Goal: Contribute content: Add original content to the website for others to see

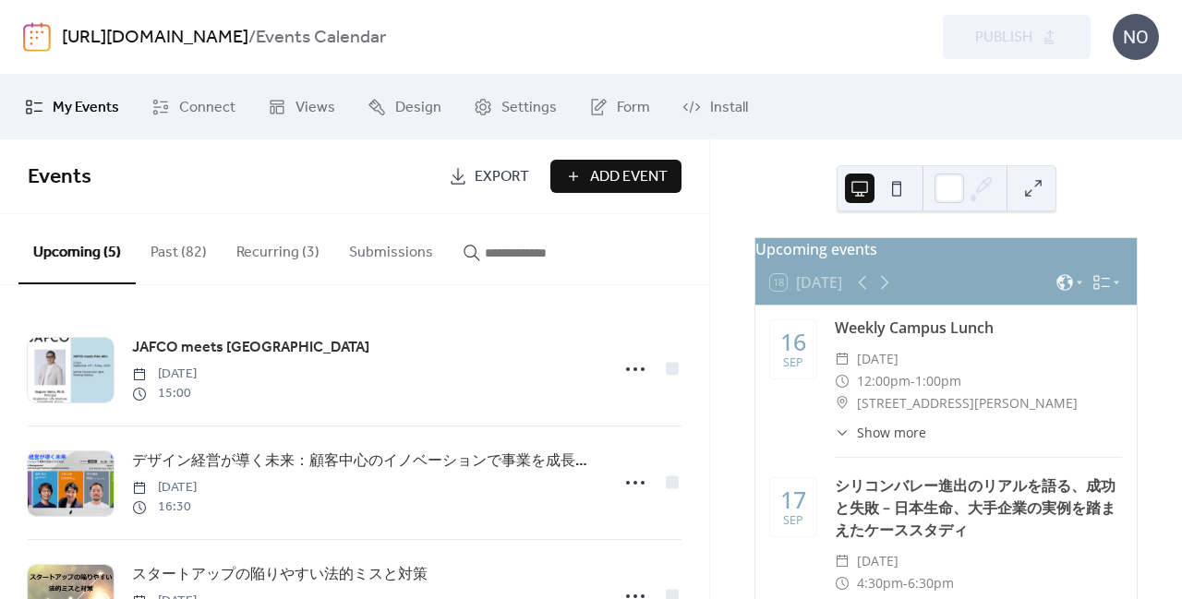
scroll to position [308, 0]
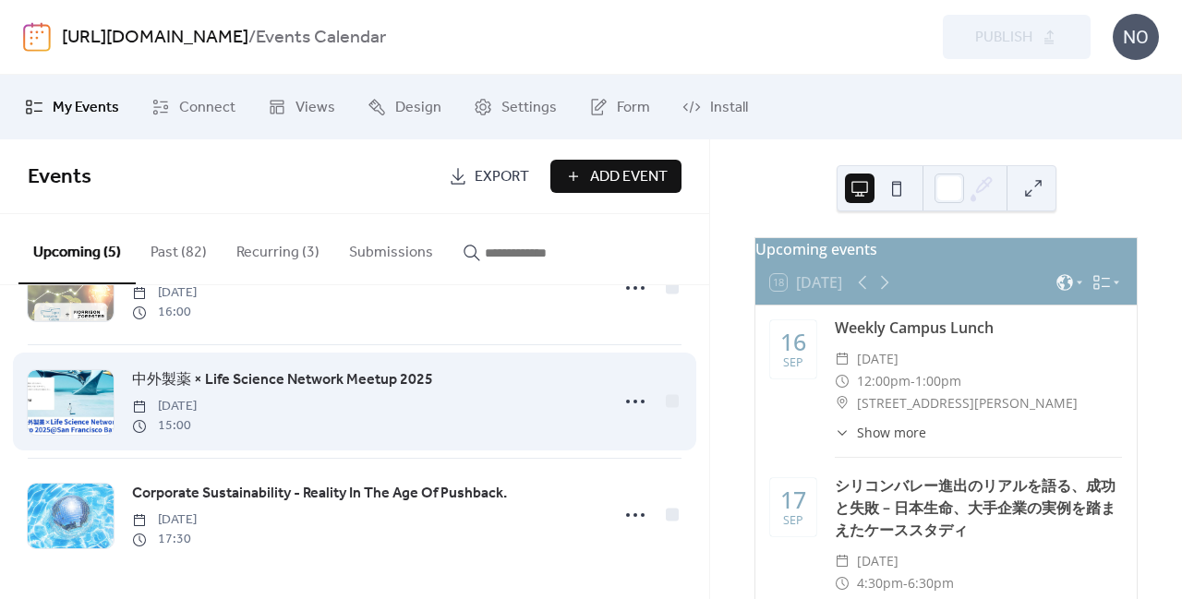
click at [344, 384] on span "中外製薬 × Life Science Network Meetup 2025" at bounding box center [282, 380] width 301 height 22
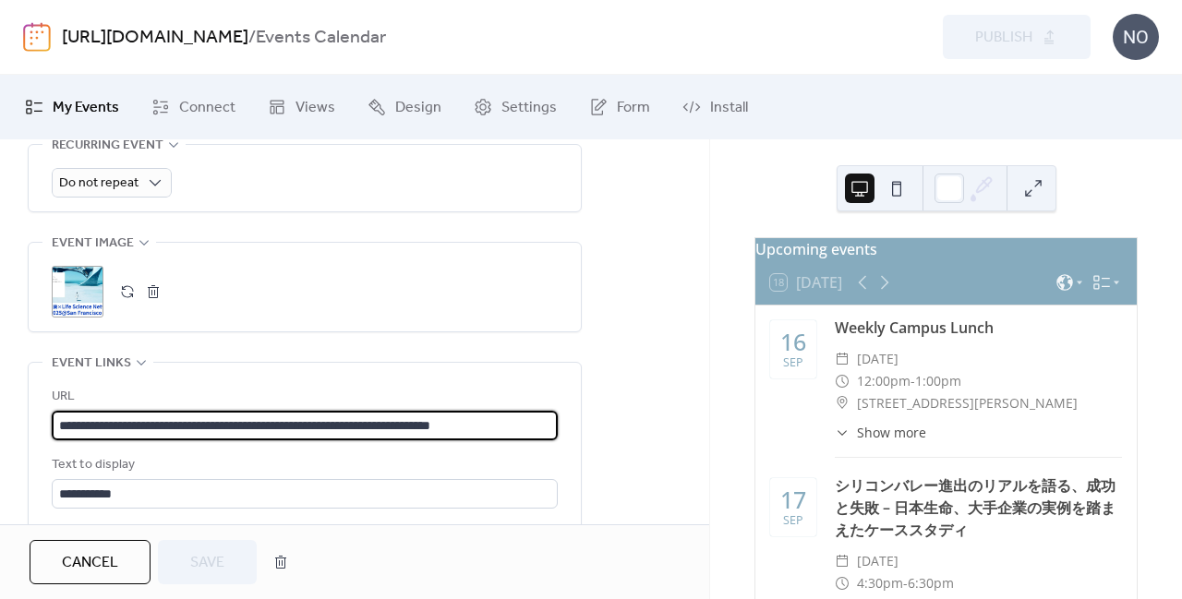
scroll to position [1, 39]
drag, startPoint x: 59, startPoint y: 418, endPoint x: 601, endPoint y: 426, distance: 542.2
click at [601, 426] on div "**********" at bounding box center [354, 46] width 709 height 1347
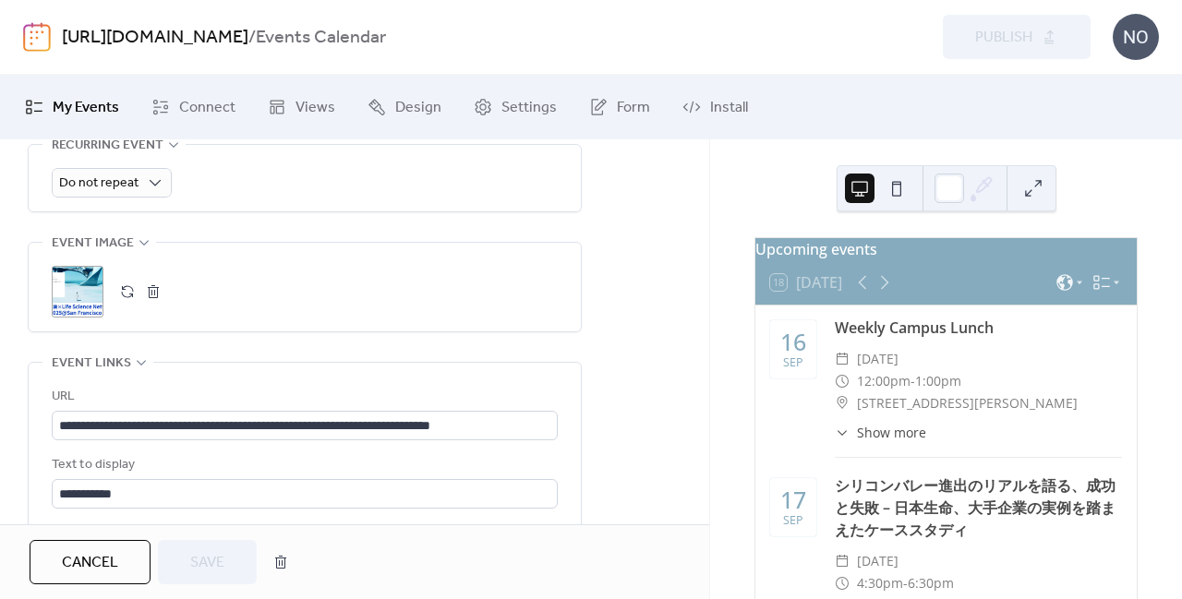
scroll to position [0, 0]
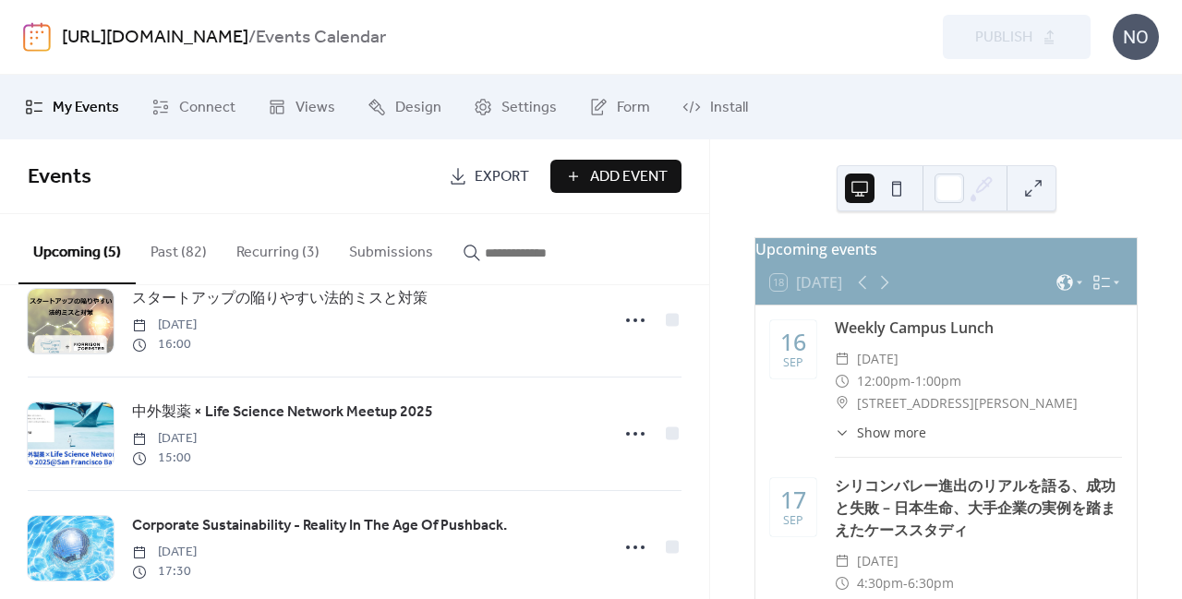
scroll to position [308, 0]
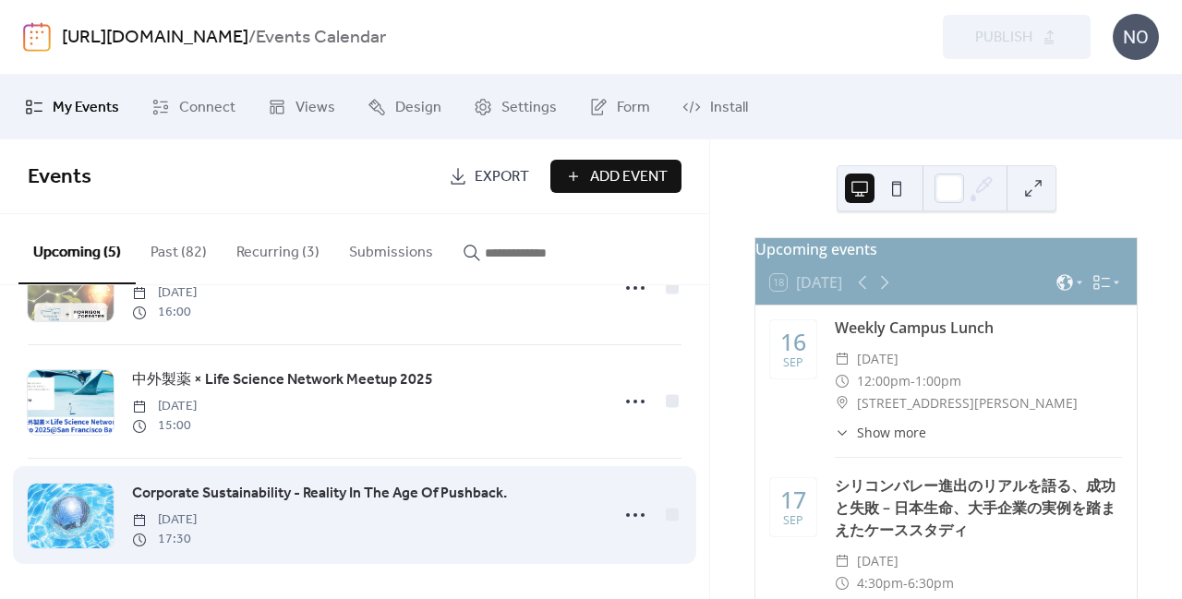
click at [175, 494] on span "Corporate Sustainability - Reality In The Age Of Pushback." at bounding box center [319, 494] width 375 height 22
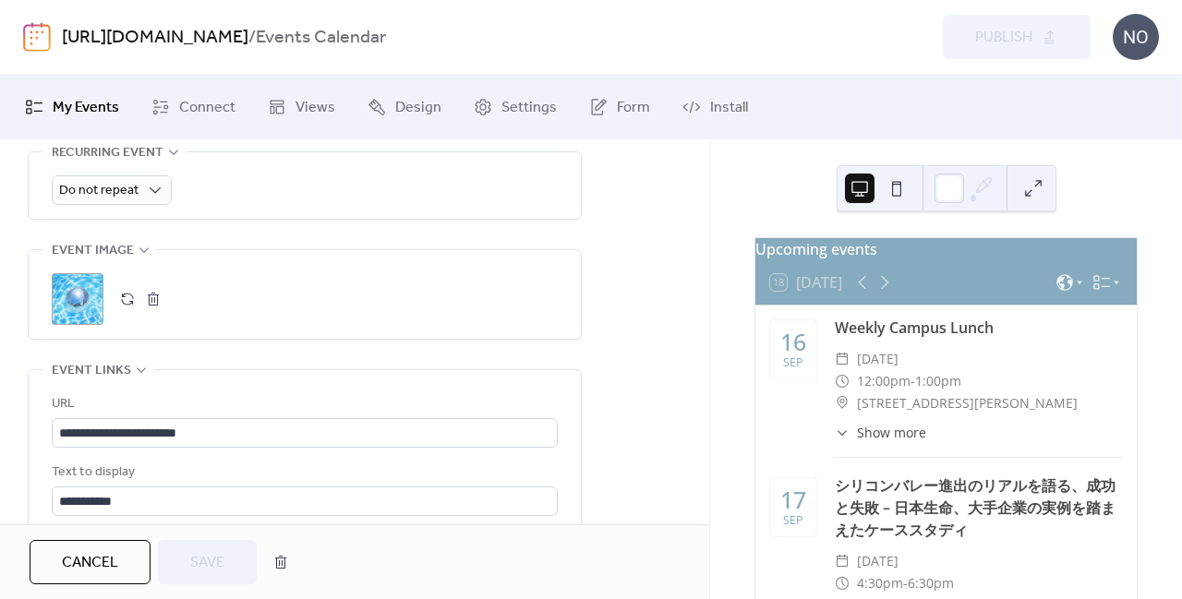
scroll to position [889, 0]
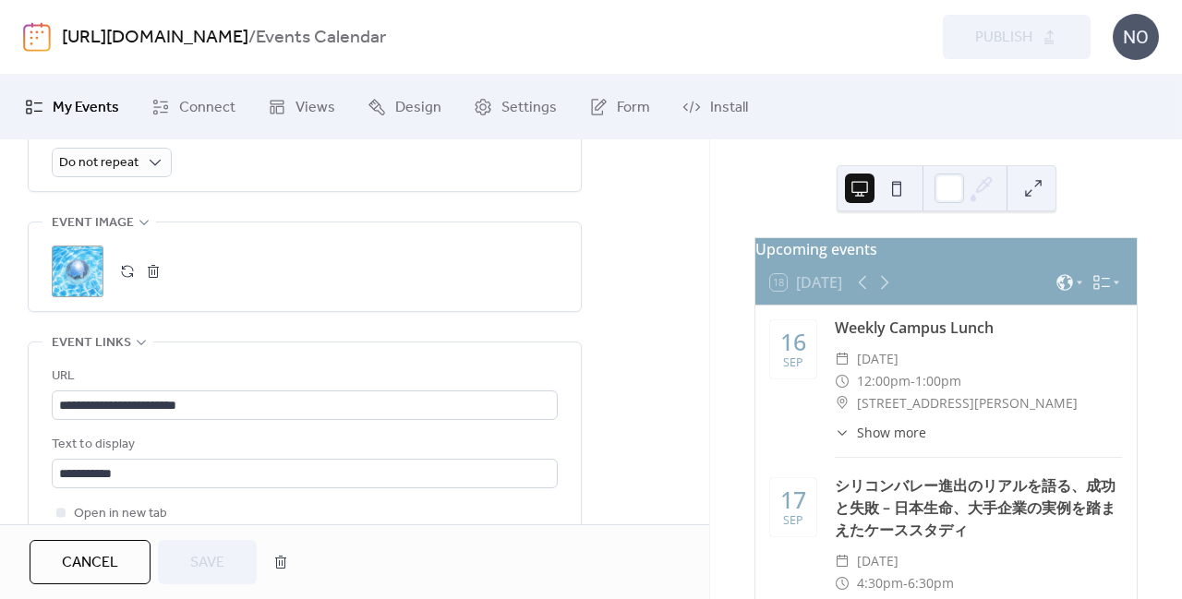
click at [123, 269] on button "button" at bounding box center [128, 272] width 26 height 26
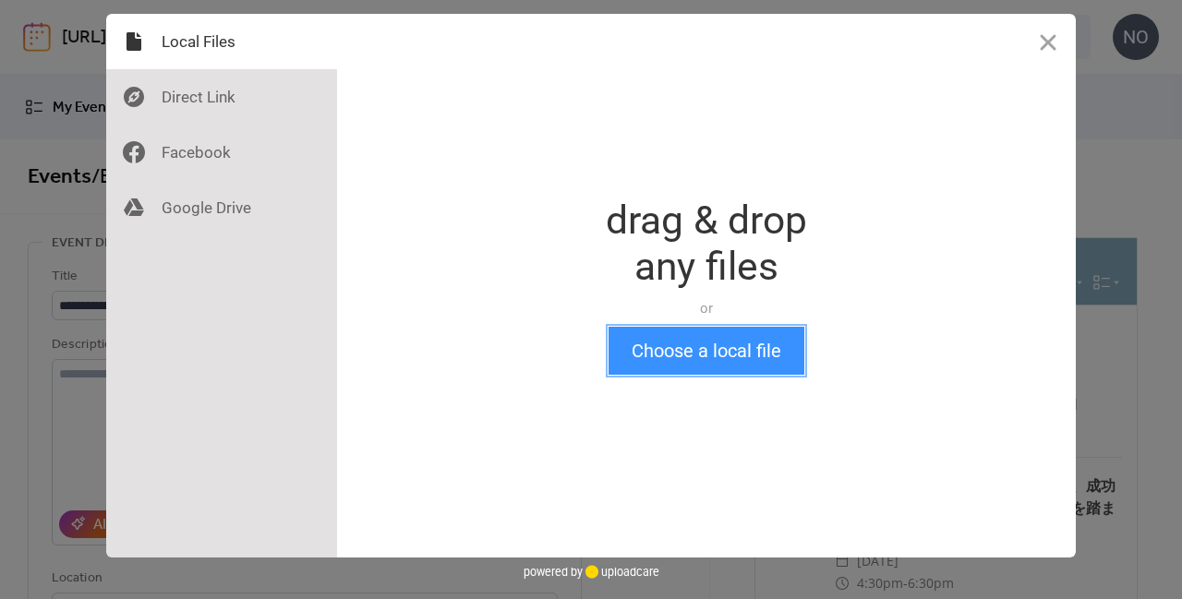
click at [643, 364] on button "Choose a local file" at bounding box center [707, 351] width 196 height 48
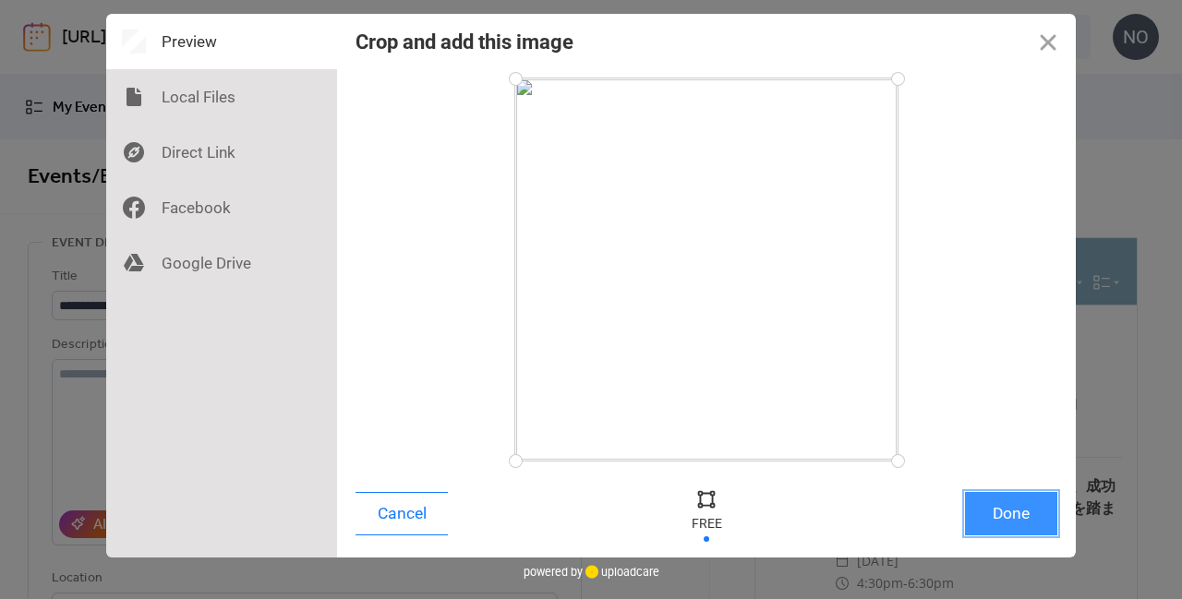
click at [1009, 526] on button "Done" at bounding box center [1011, 513] width 92 height 43
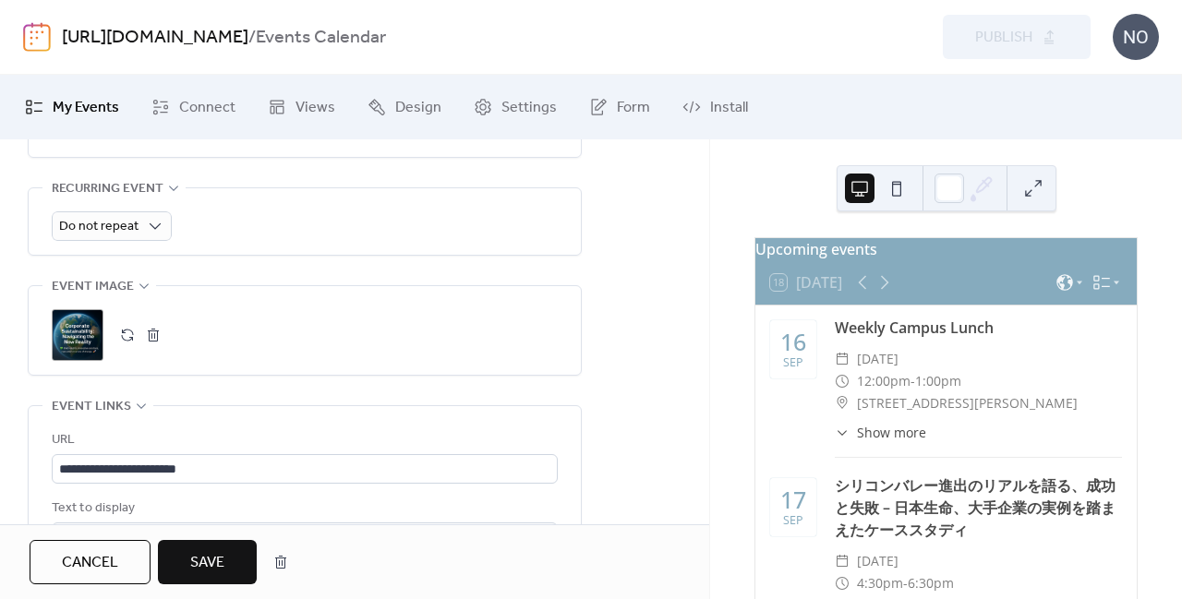
click at [190, 574] on span "Save" at bounding box center [207, 563] width 34 height 22
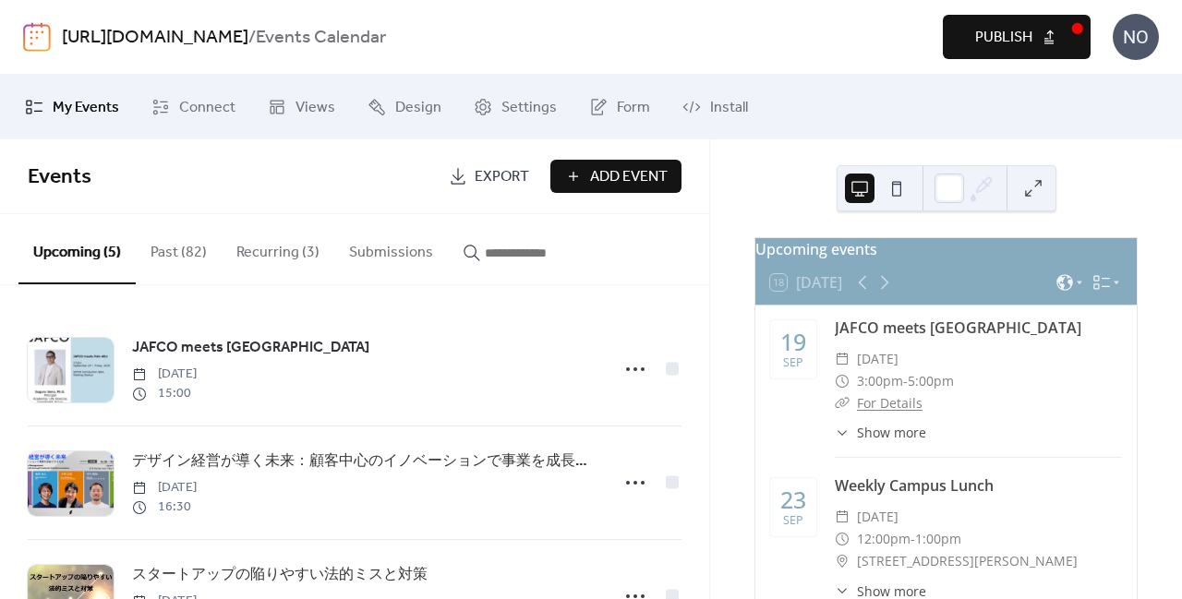
click at [1021, 41] on span "Publish" at bounding box center [1003, 38] width 57 height 22
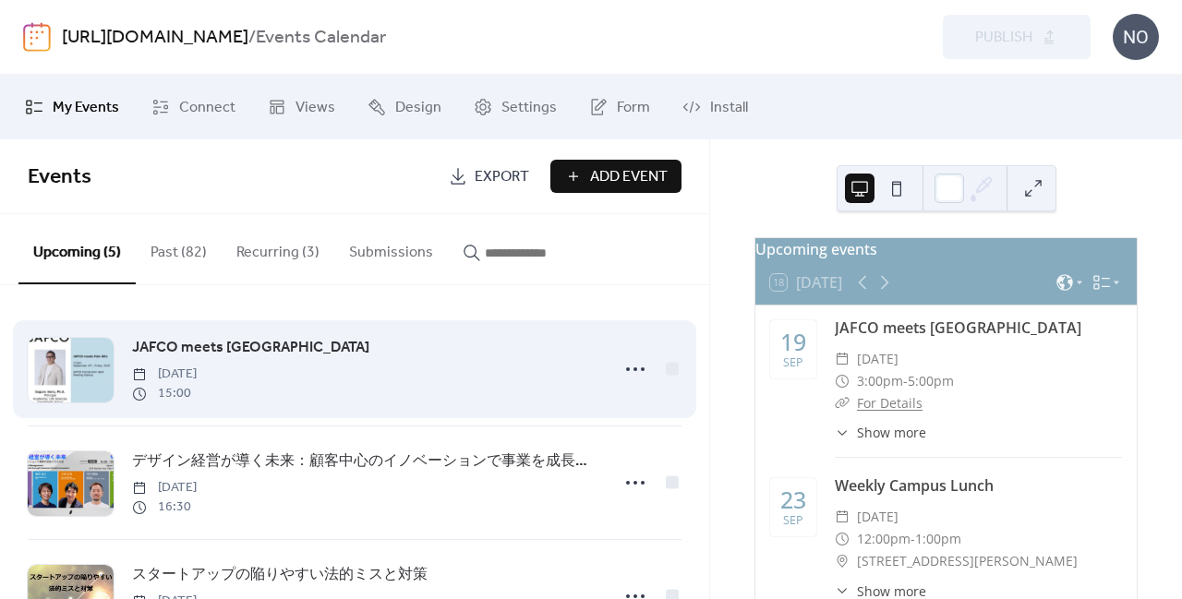
scroll to position [308, 0]
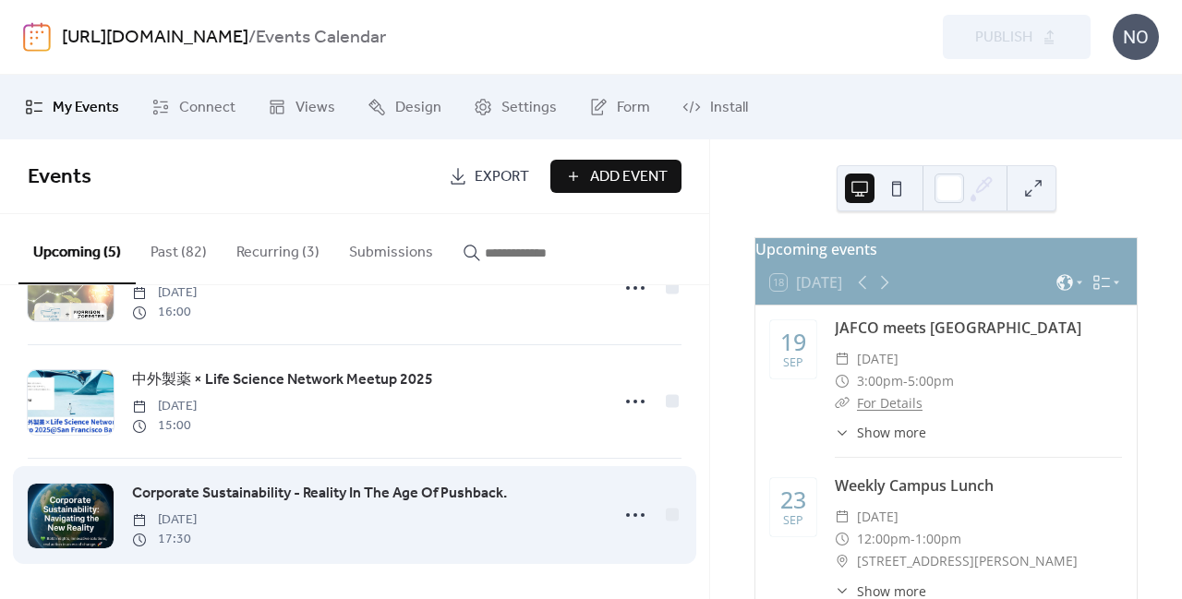
click at [229, 492] on span "Corporate Sustainability - Reality In The Age Of Pushback." at bounding box center [319, 494] width 375 height 22
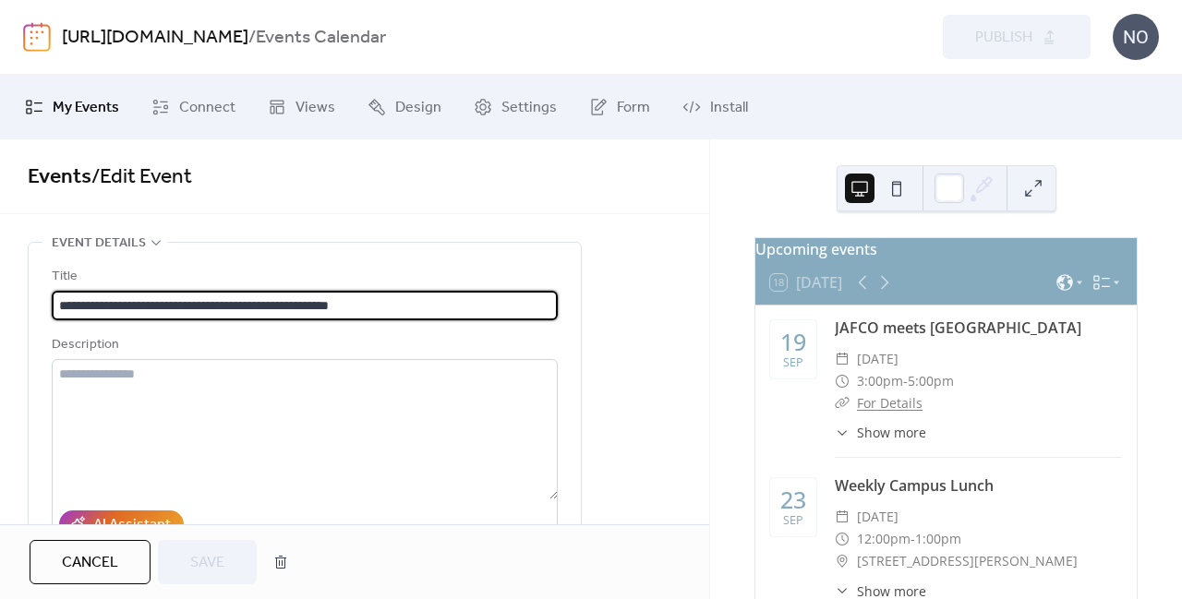
drag, startPoint x: 431, startPoint y: 301, endPoint x: 19, endPoint y: 277, distance: 412.6
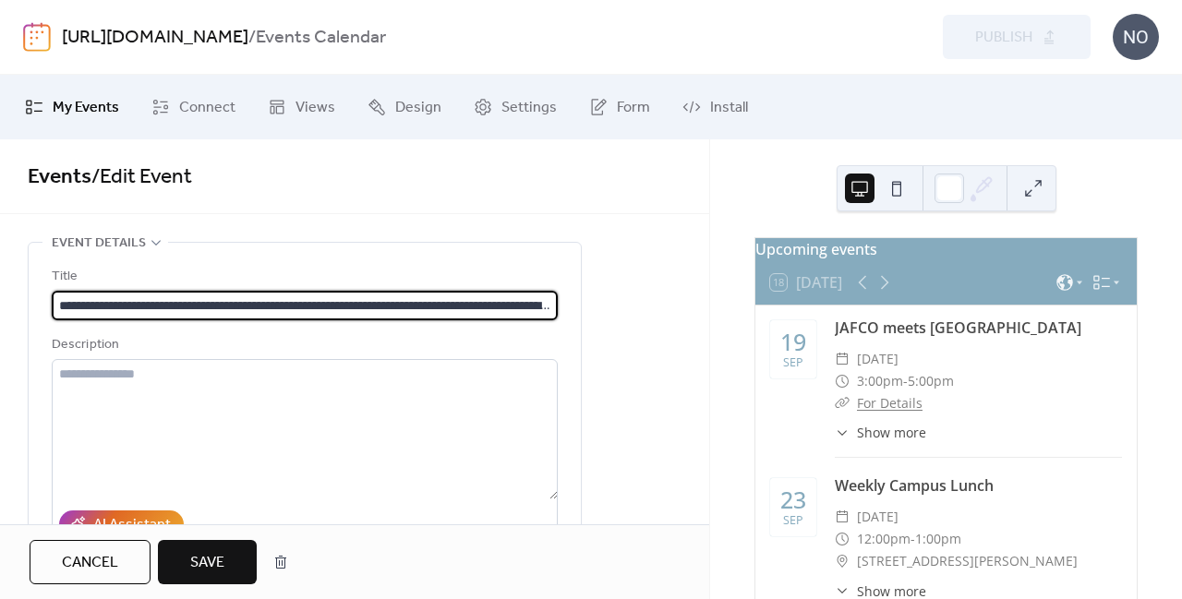
scroll to position [0, 226]
click at [92, 297] on input "**********" at bounding box center [305, 306] width 507 height 30
type input "**********"
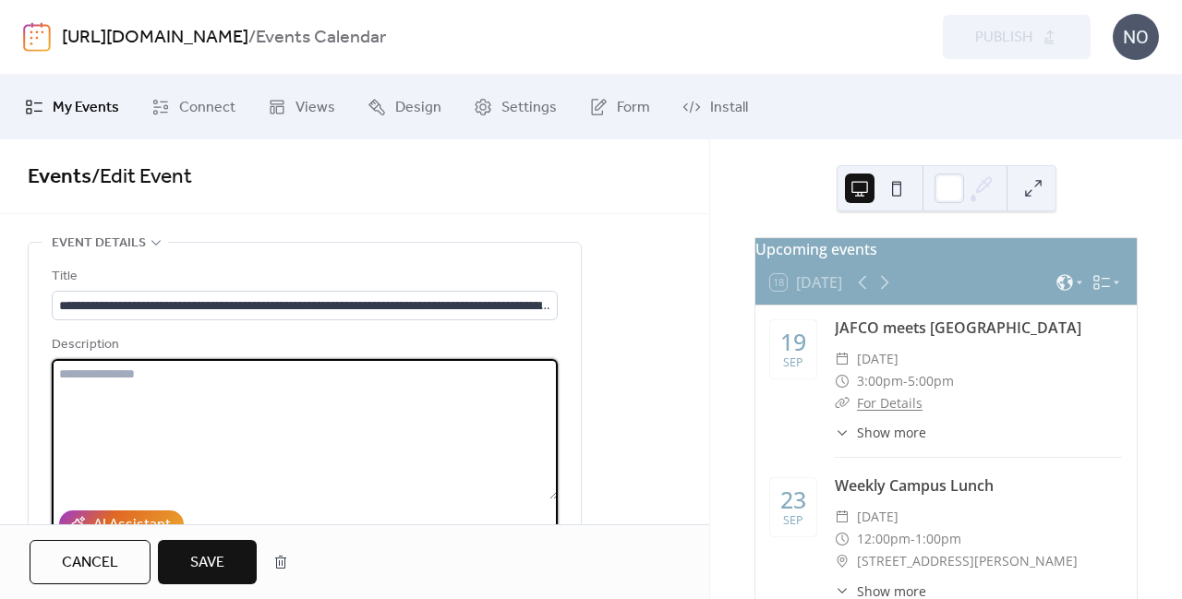
click at [283, 422] on textarea at bounding box center [305, 429] width 506 height 140
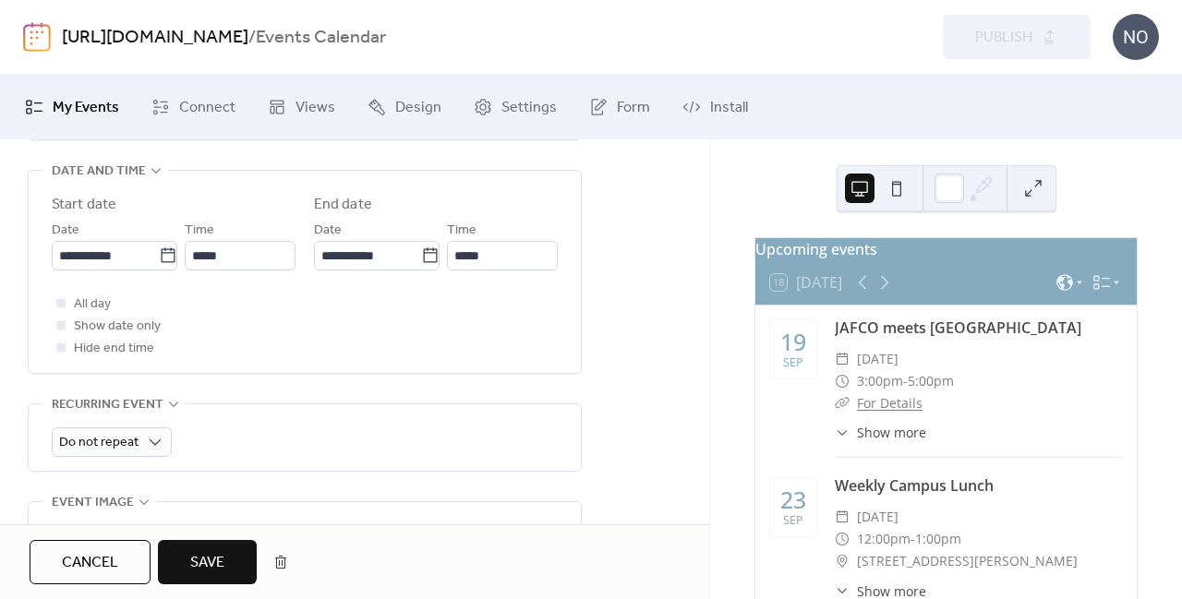
scroll to position [610, 0]
click at [214, 569] on span "Save" at bounding box center [207, 563] width 34 height 22
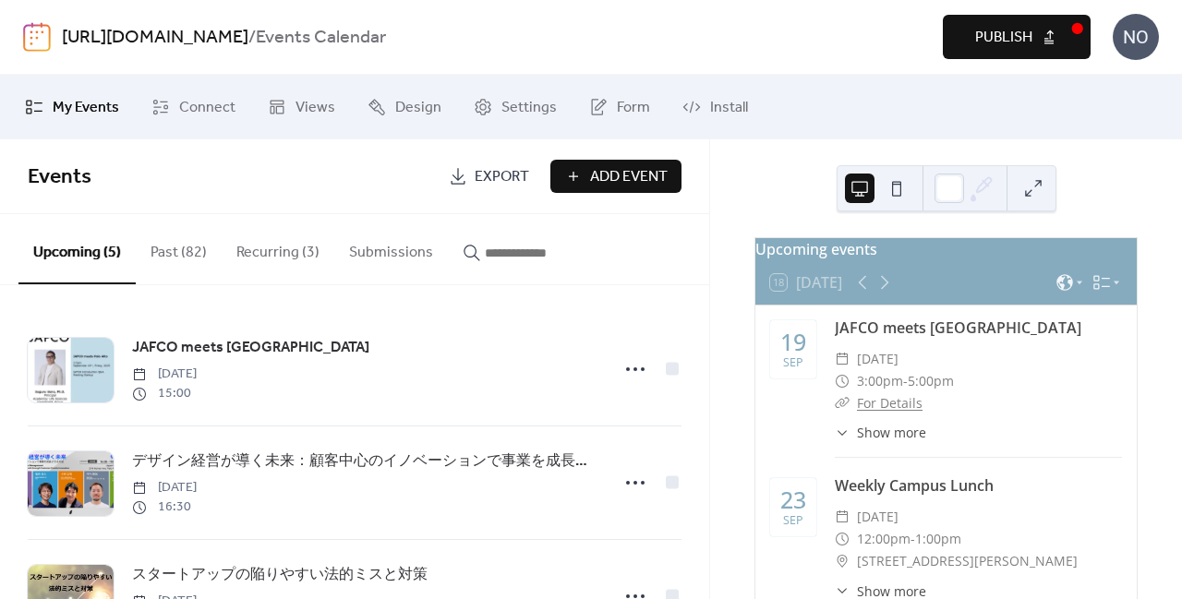
click at [1016, 43] on span "Publish" at bounding box center [1003, 38] width 57 height 22
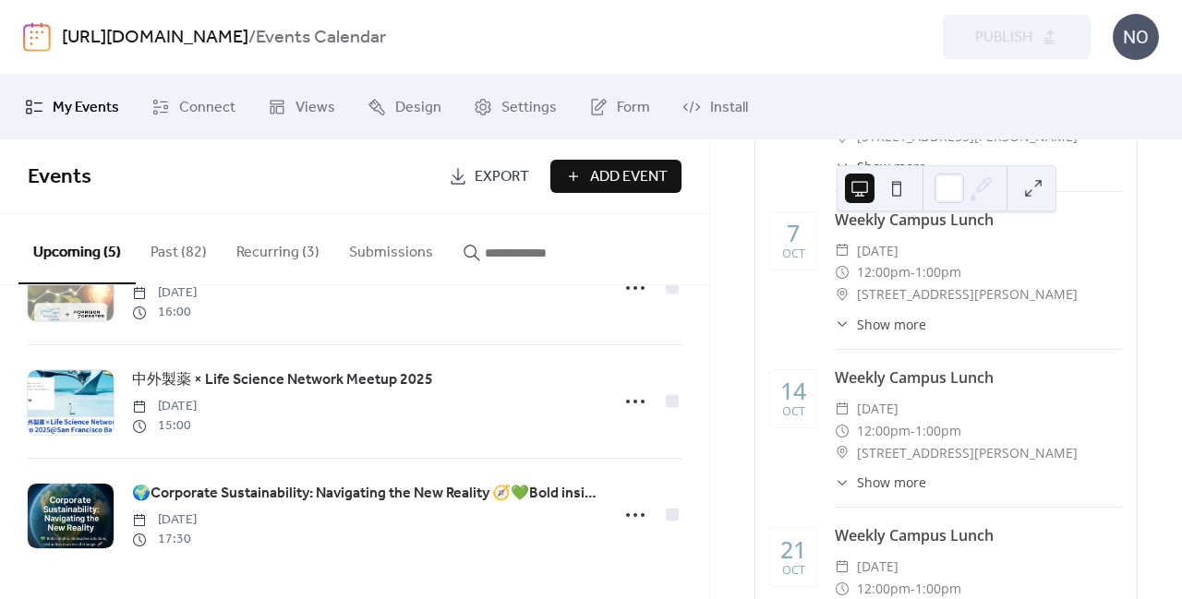
scroll to position [1372, 0]
